Goal: Information Seeking & Learning: Learn about a topic

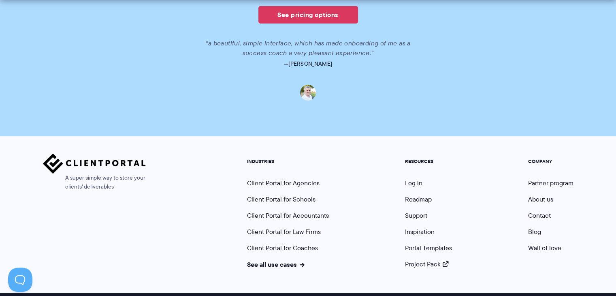
scroll to position [631, 0]
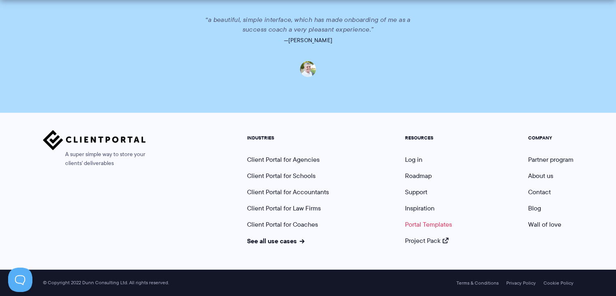
click at [443, 224] on link "Portal Templates" at bounding box center [428, 224] width 47 height 9
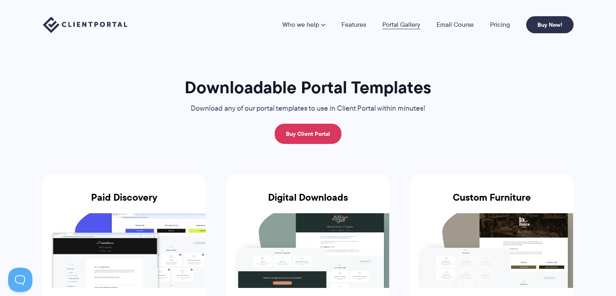
click at [413, 26] on link "Portal Gallery" at bounding box center [402, 24] width 38 height 6
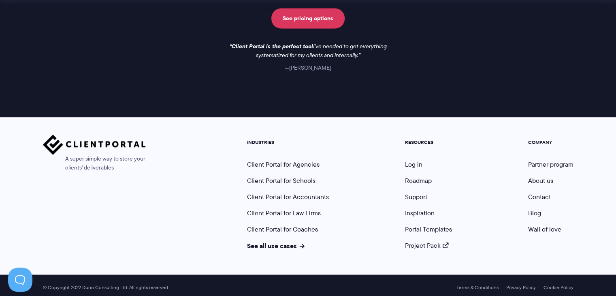
scroll to position [1252, 0]
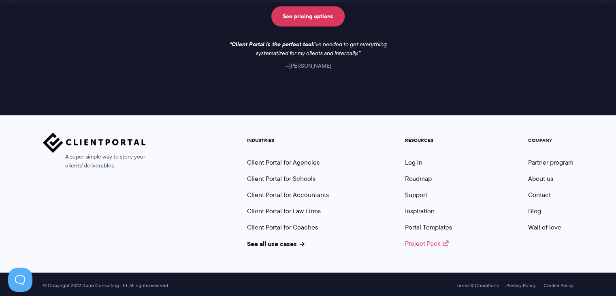
click at [435, 243] on link "Project Pack" at bounding box center [427, 243] width 44 height 9
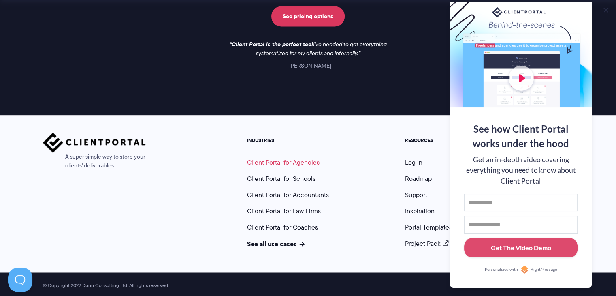
click at [287, 158] on link "Client Portal for Agencies" at bounding box center [283, 162] width 73 height 9
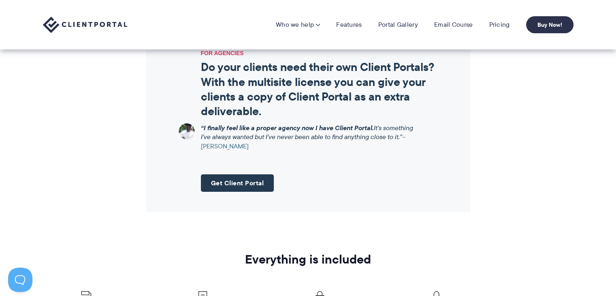
scroll to position [971, 0]
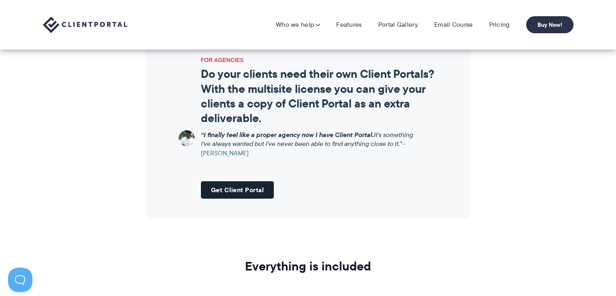
click at [231, 190] on link "Get Client Portal" at bounding box center [237, 189] width 73 height 17
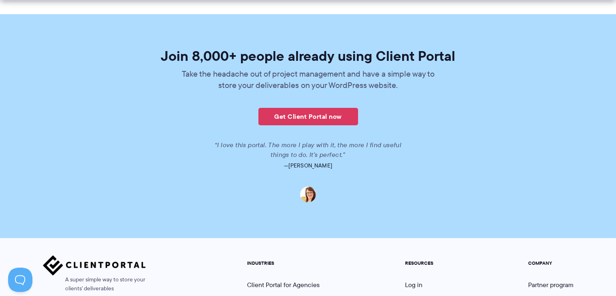
scroll to position [2053, 0]
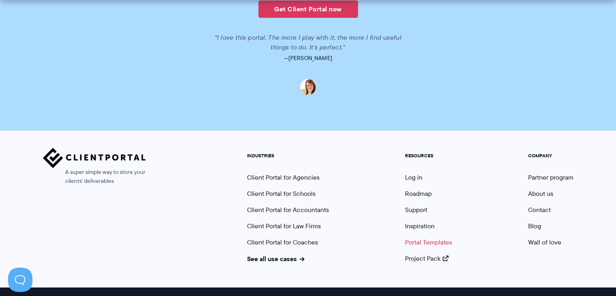
click at [438, 238] on link "Portal Templates" at bounding box center [428, 242] width 47 height 9
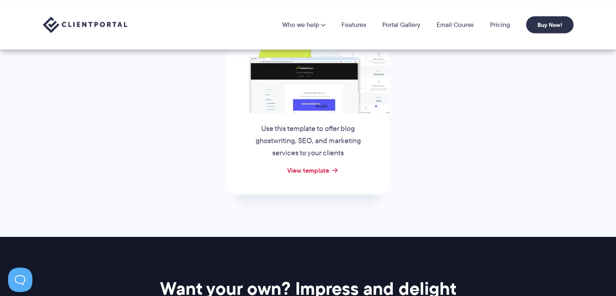
scroll to position [331, 0]
